Goal: Ask a question: Seek information or help from site administrators or community

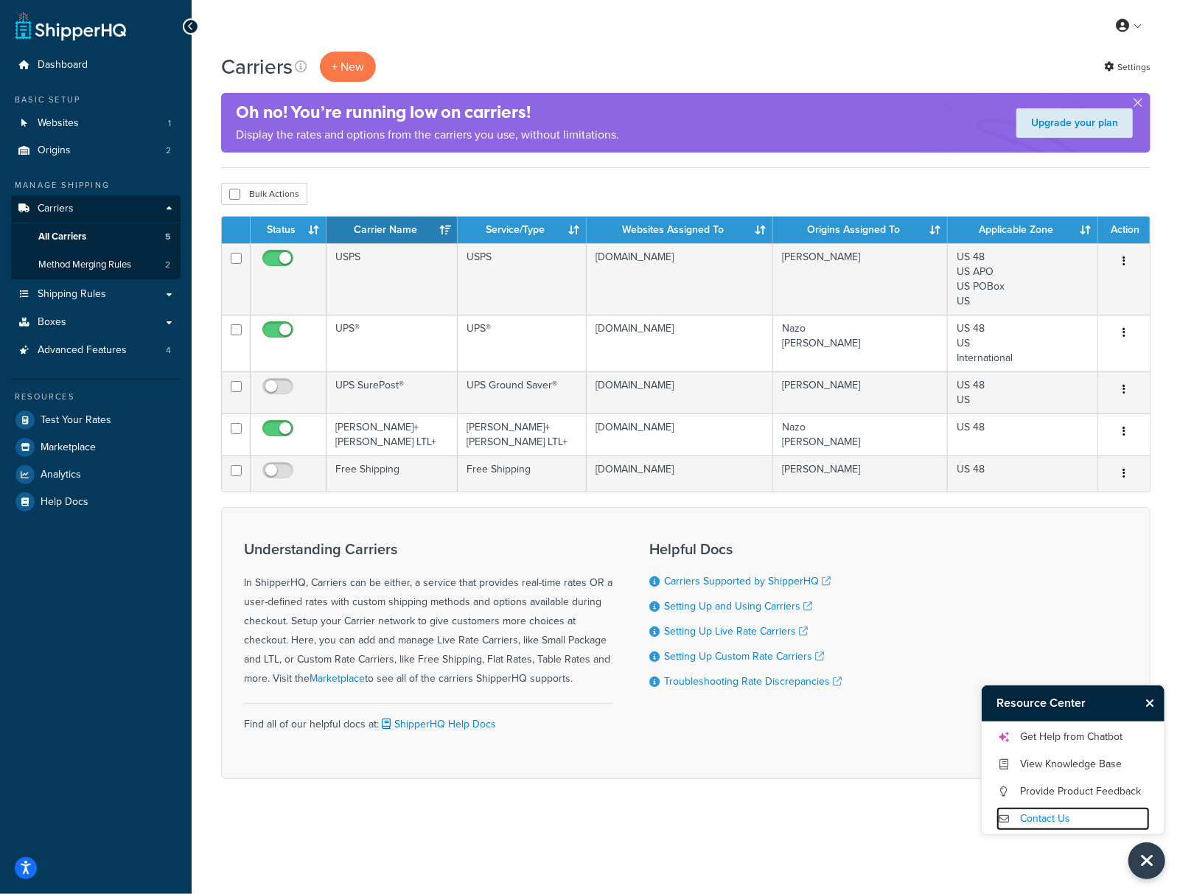
click at [1054, 812] on link "Contact Us" at bounding box center [1073, 819] width 153 height 24
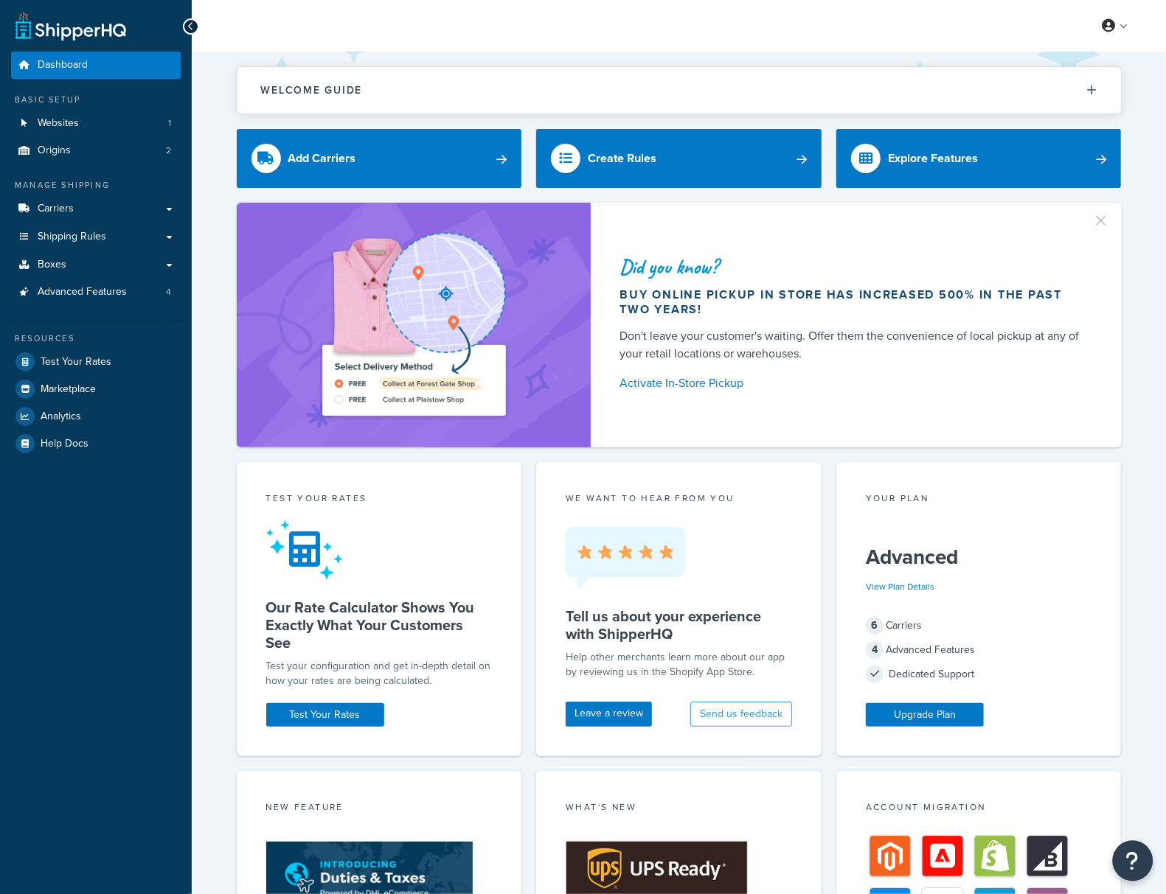
click at [1130, 859] on icon "Open Resource Center" at bounding box center [1133, 861] width 14 height 21
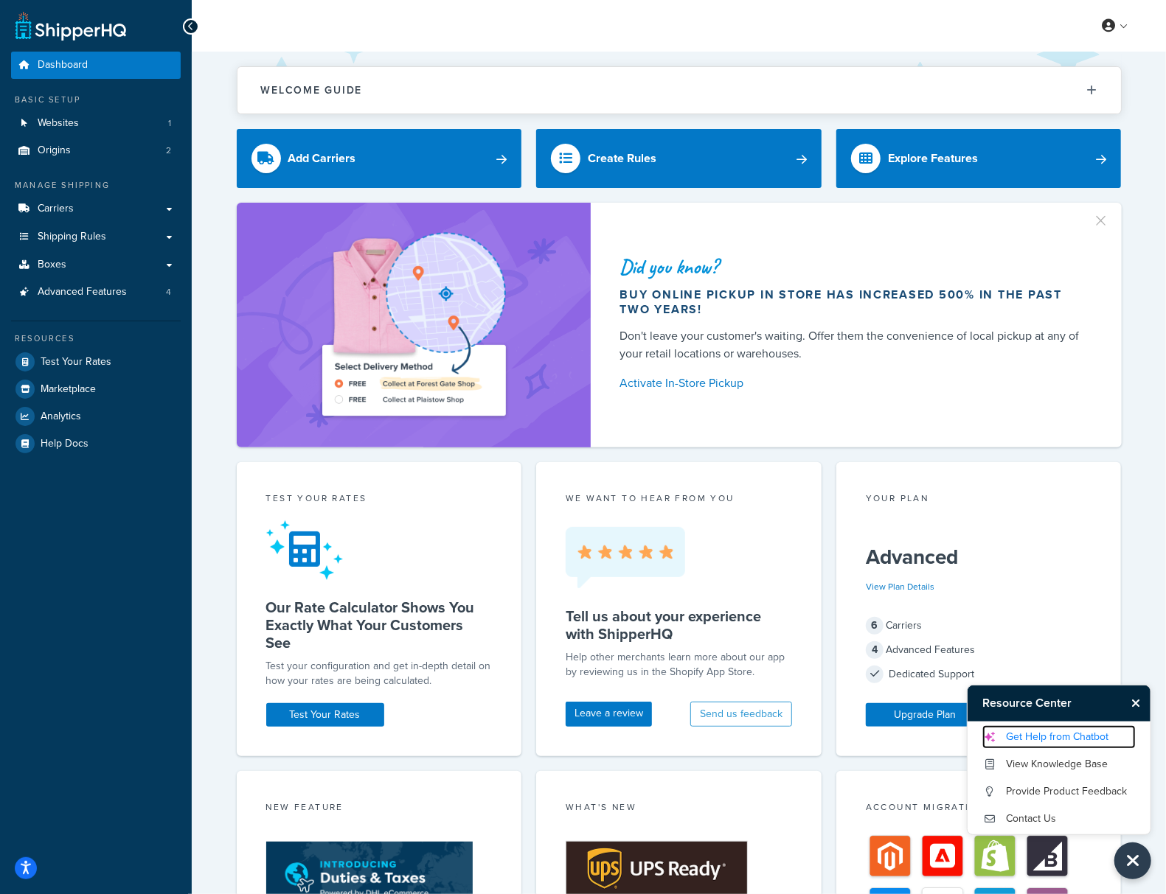
click at [1085, 740] on link "Get Help from Chatbot" at bounding box center [1058, 737] width 153 height 24
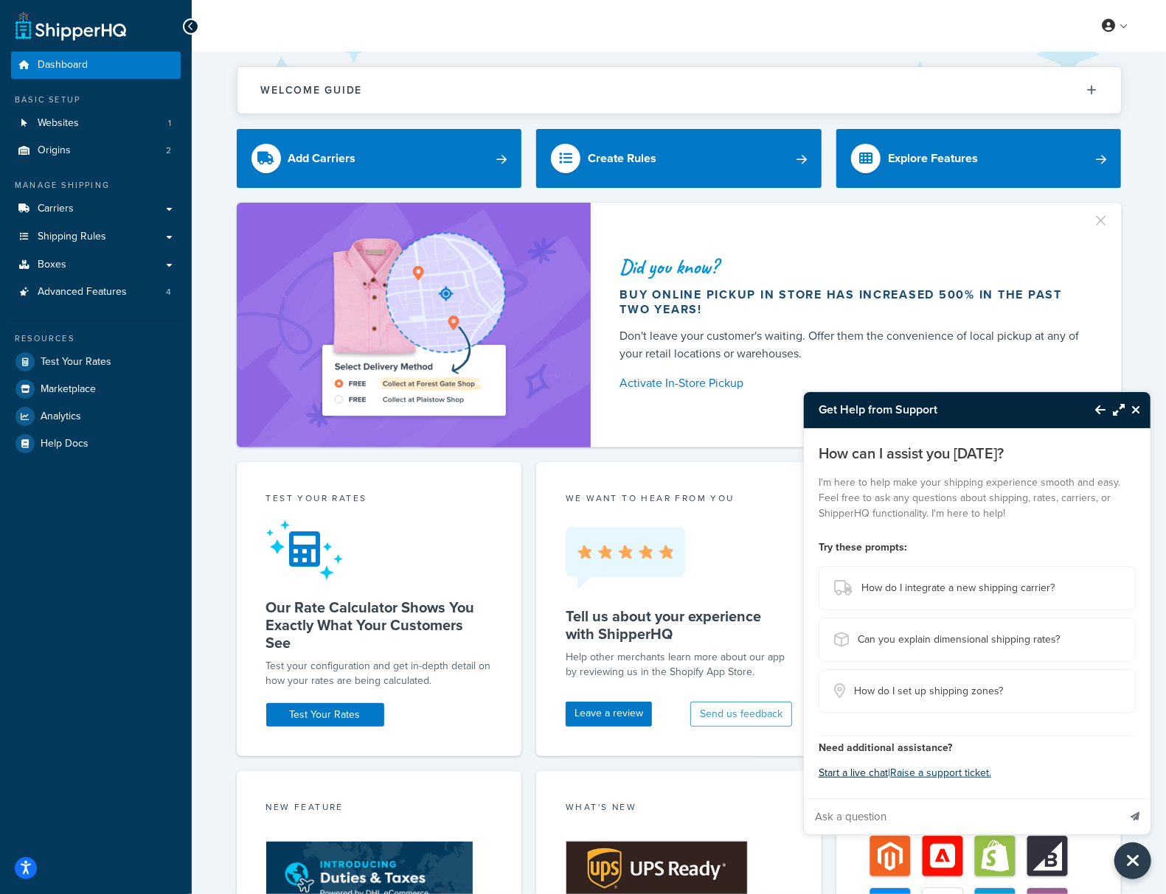
click at [858, 773] on button "Start a live chat" at bounding box center [852, 773] width 69 height 21
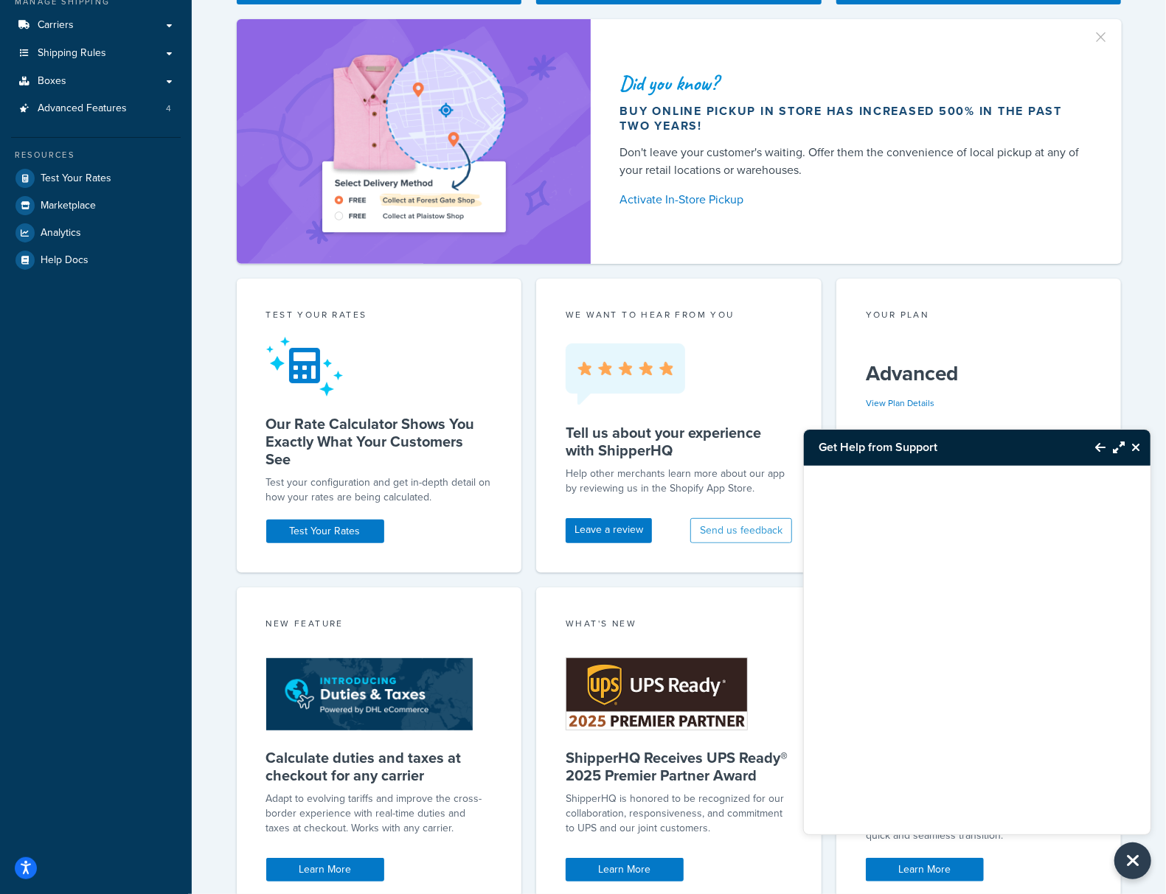
scroll to position [295, 0]
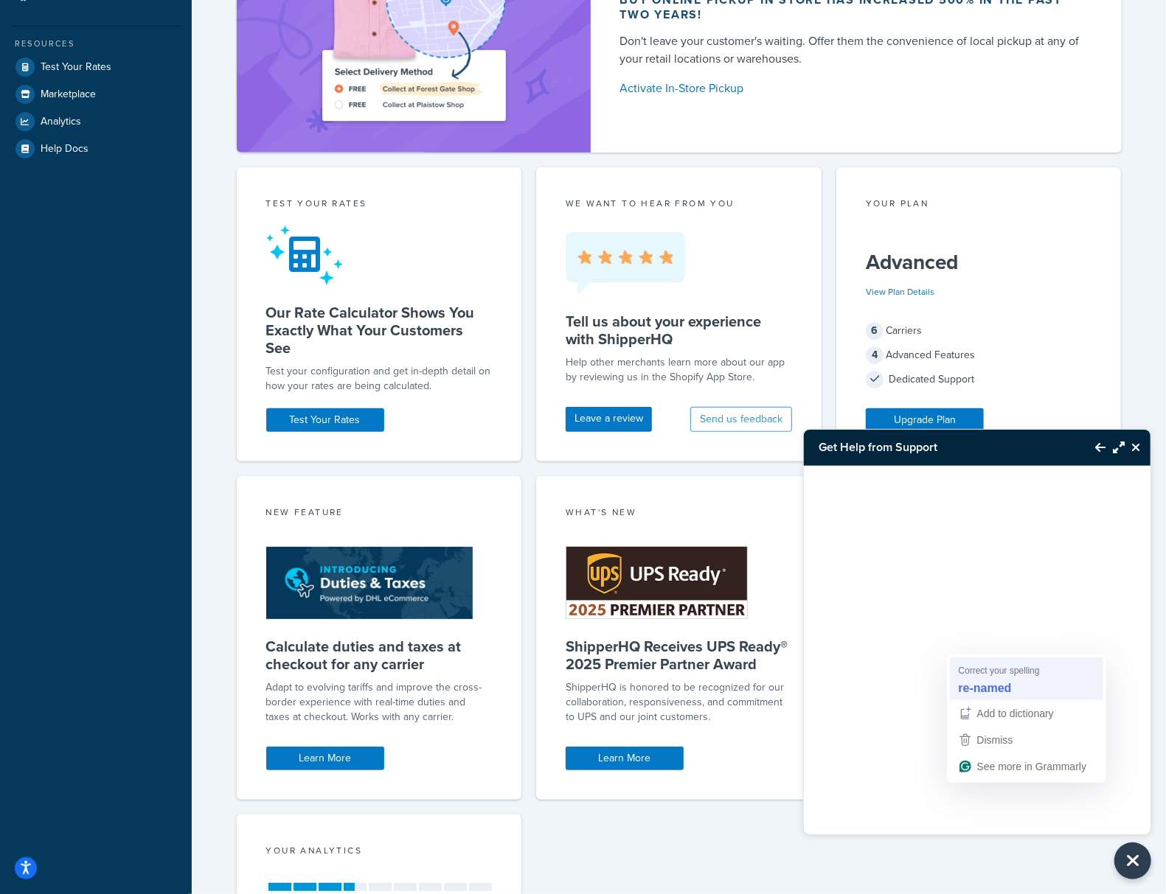
click at [998, 688] on strong "re-named" at bounding box center [984, 689] width 53 height 16
